Goal: Check status: Check status

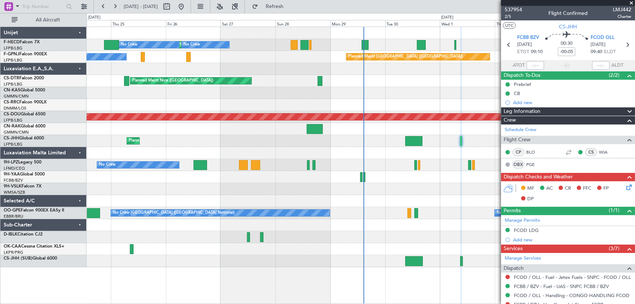
scroll to position [162, 0]
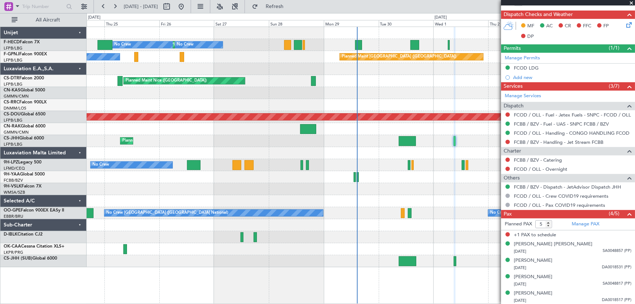
click at [284, 96] on div at bounding box center [361, 93] width 549 height 12
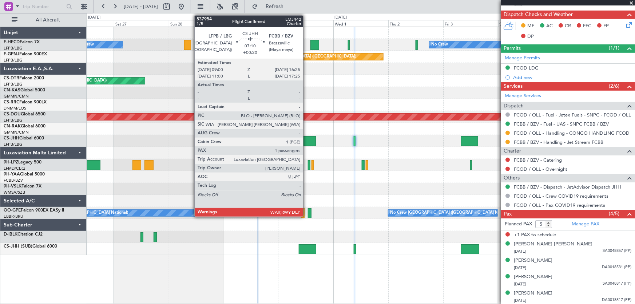
click at [307, 142] on div at bounding box center [307, 141] width 17 height 10
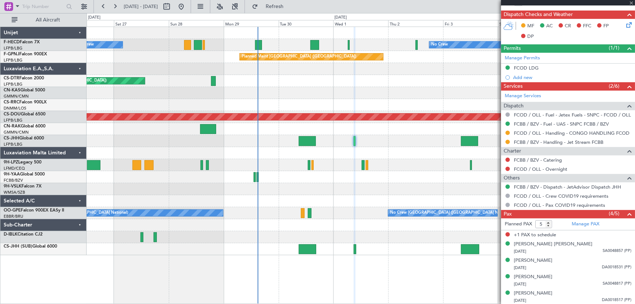
type input "+00:20"
type input "1"
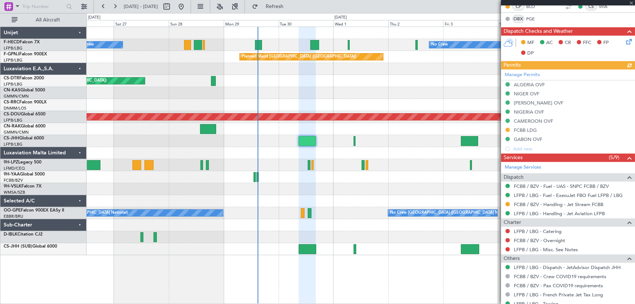
scroll to position [165, 0]
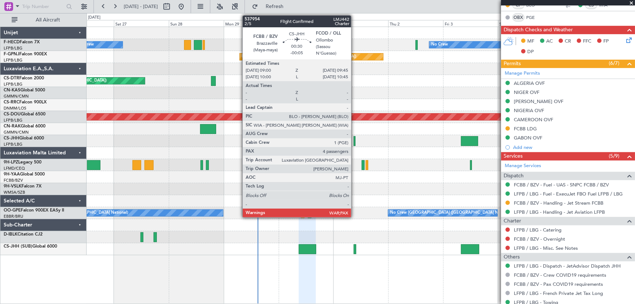
click at [355, 143] on div at bounding box center [355, 141] width 2 height 10
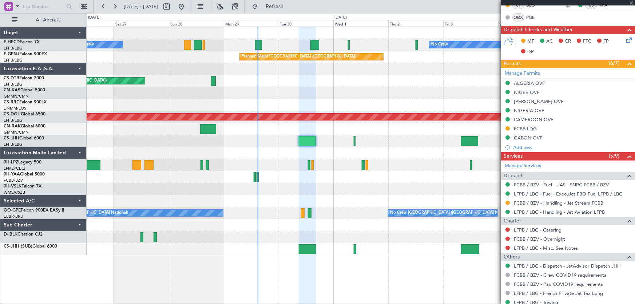
type input "-00:05"
type input "5"
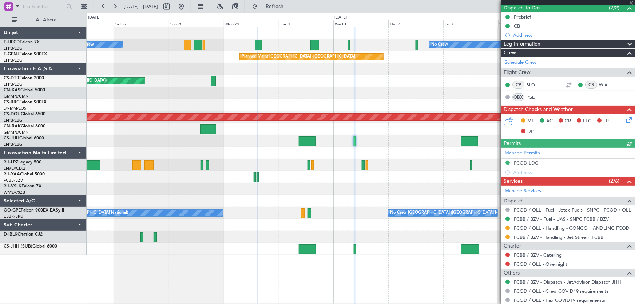
scroll to position [99, 0]
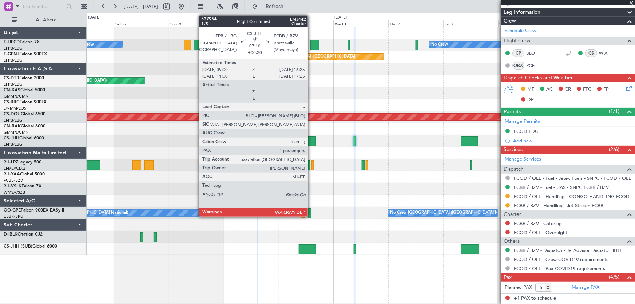
click at [311, 140] on div at bounding box center [307, 141] width 17 height 10
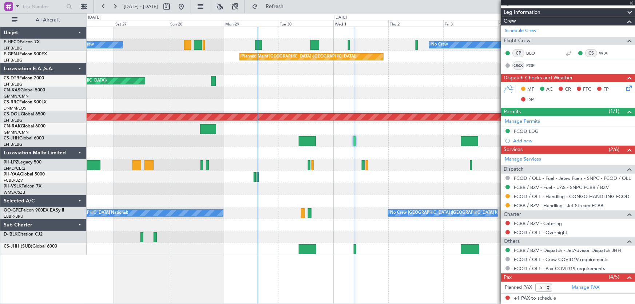
type input "+00:20"
type input "1"
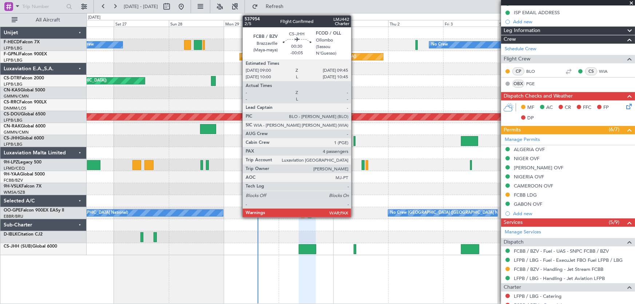
click at [355, 139] on div at bounding box center [355, 141] width 2 height 10
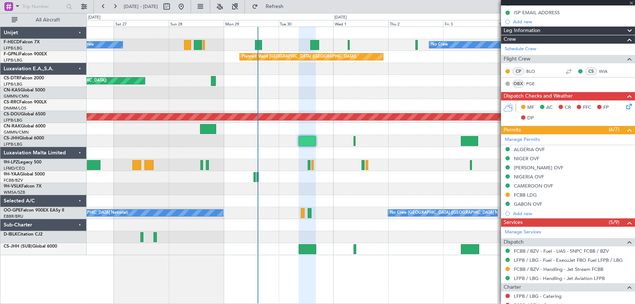
type input "-00:05"
type input "5"
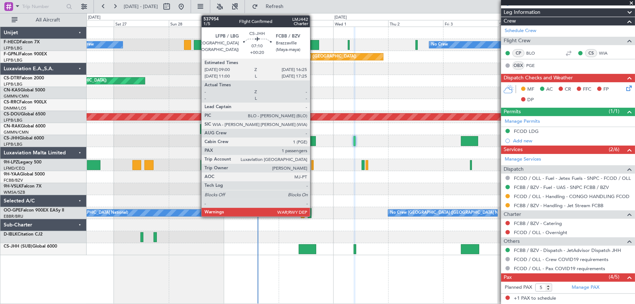
click at [314, 139] on div at bounding box center [307, 141] width 17 height 10
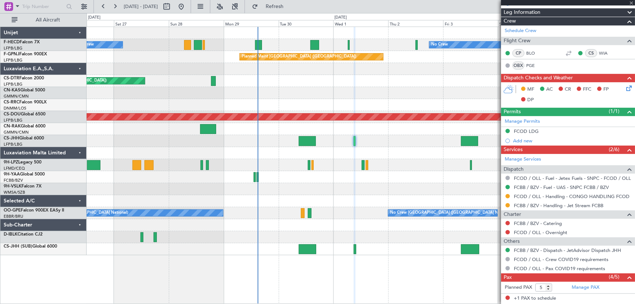
type input "+00:20"
type input "1"
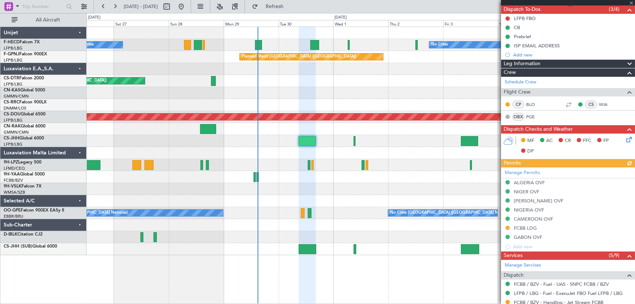
scroll to position [132, 0]
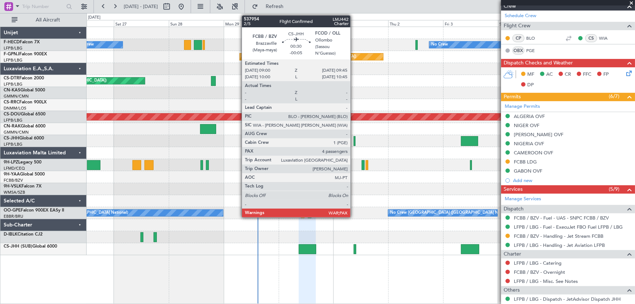
click at [354, 139] on div at bounding box center [355, 141] width 2 height 10
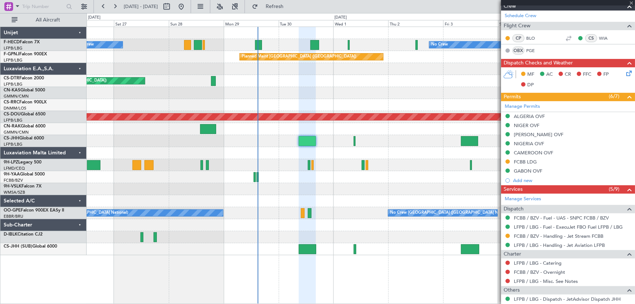
type input "-00:05"
type input "5"
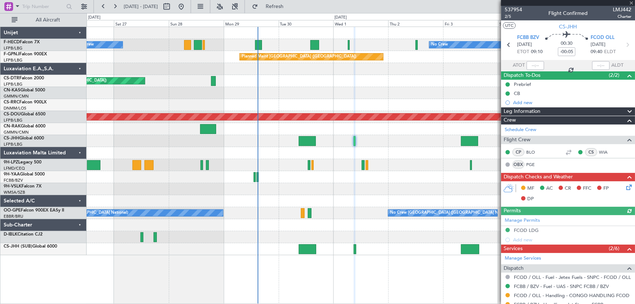
scroll to position [33, 0]
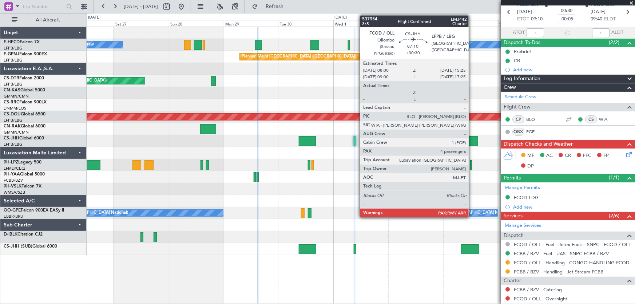
click at [472, 140] on div at bounding box center [469, 141] width 17 height 10
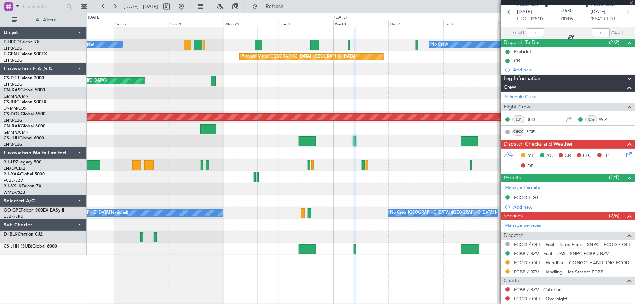
type input "+00:30"
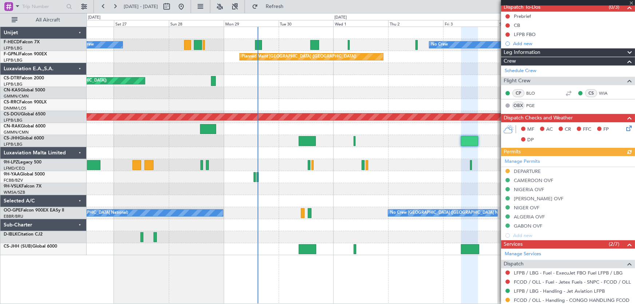
scroll to position [132, 0]
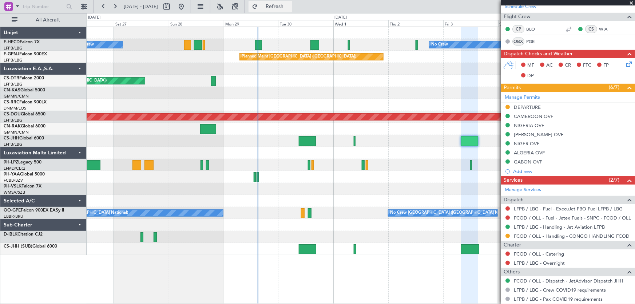
click at [286, 8] on span "Refresh" at bounding box center [275, 6] width 31 height 5
